Goal: Transaction & Acquisition: Subscribe to service/newsletter

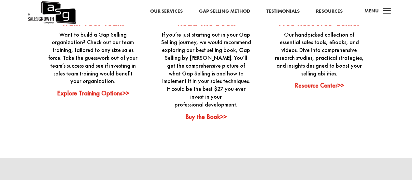
scroll to position [1725, 0]
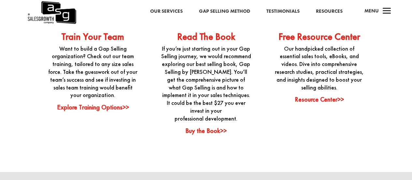
click at [101, 103] on link "Explore Training Options>>" at bounding box center [93, 107] width 72 height 8
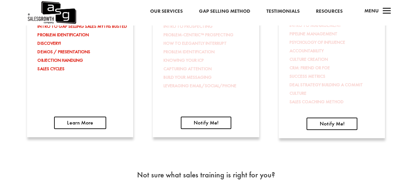
scroll to position [1075, 0]
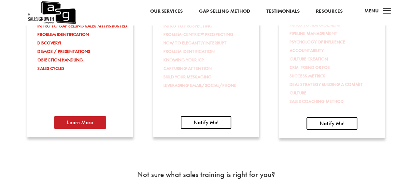
click at [87, 122] on link "Learn More" at bounding box center [80, 122] width 52 height 12
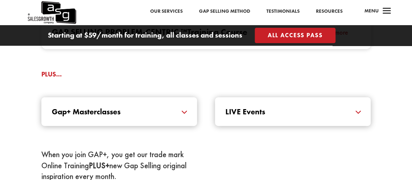
scroll to position [717, 0]
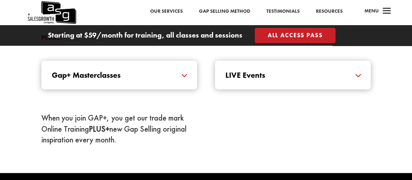
click at [299, 72] on h5 "LIVE Events" at bounding box center [293, 75] width 135 height 8
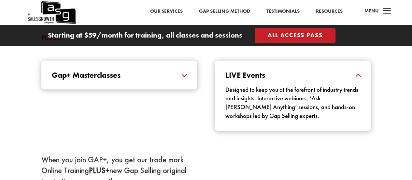
click at [305, 74] on h5 "LIVE Events" at bounding box center [293, 75] width 135 height 8
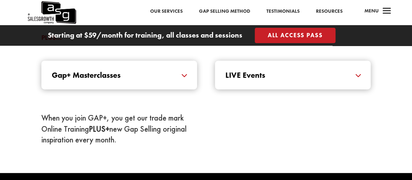
click at [182, 77] on h5 "Gap+ Masterclasses" at bounding box center [119, 75] width 135 height 8
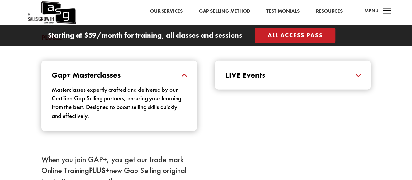
click at [182, 77] on h5 "Gap+ Masterclasses" at bounding box center [119, 75] width 135 height 8
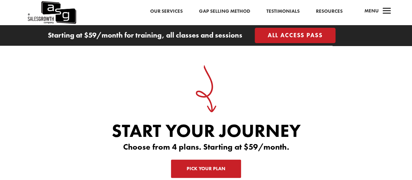
scroll to position [2053, 0]
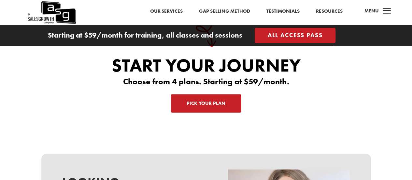
click at [198, 94] on link "Pick Your Plan" at bounding box center [206, 103] width 70 height 18
